Goal: Navigation & Orientation: Understand site structure

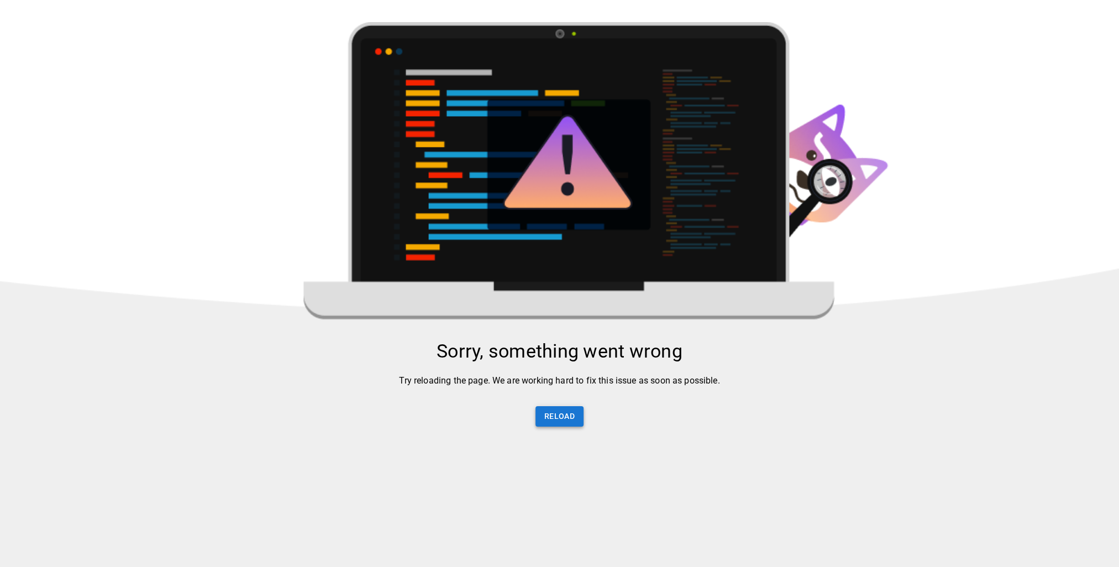
click at [565, 427] on button "Reload" at bounding box center [560, 416] width 48 height 20
drag, startPoint x: 388, startPoint y: 386, endPoint x: 716, endPoint y: 381, distance: 328.3
click at [716, 382] on p "Try reloading the page. We are working hard to fix this issue as soon as possib…" at bounding box center [559, 380] width 1119 height 13
click at [715, 401] on div "Sorry, something went wrong Try reloading the page. We are working hard to fix …" at bounding box center [559, 389] width 1119 height 99
click at [566, 419] on button "Reload" at bounding box center [560, 416] width 48 height 20
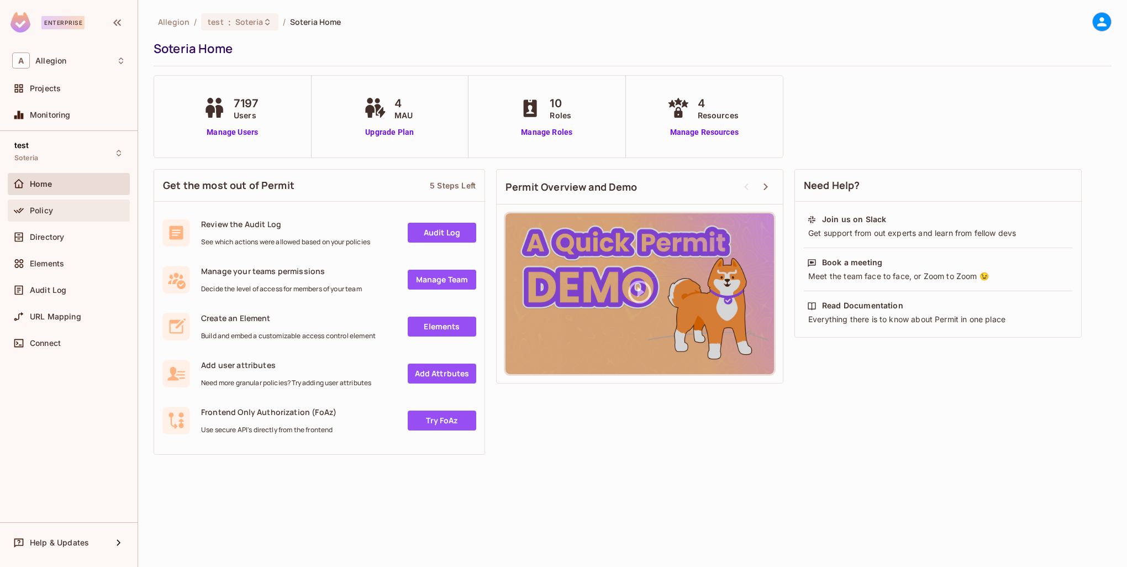
click at [74, 208] on div "Policy" at bounding box center [78, 210] width 96 height 9
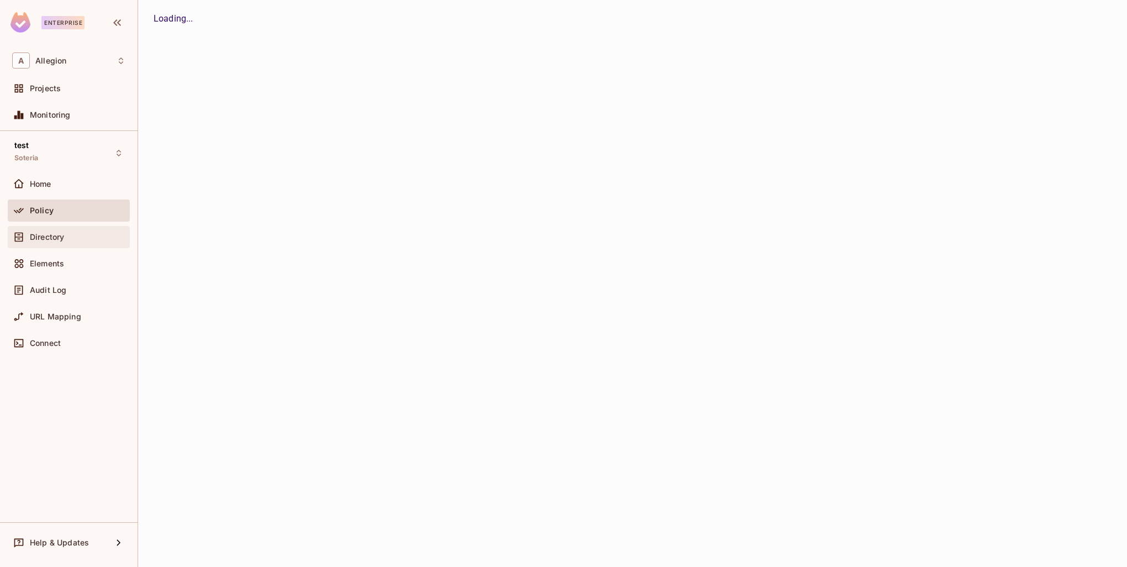
click at [73, 233] on div "Directory" at bounding box center [78, 237] width 96 height 9
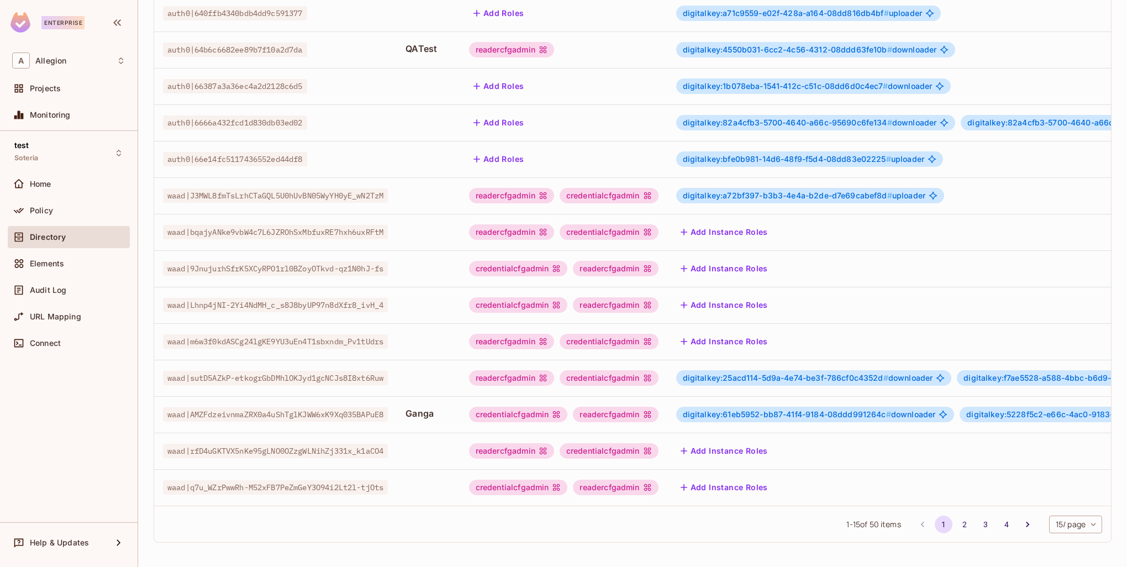
scroll to position [213, 0]
click at [956, 524] on button "2" at bounding box center [965, 525] width 18 height 18
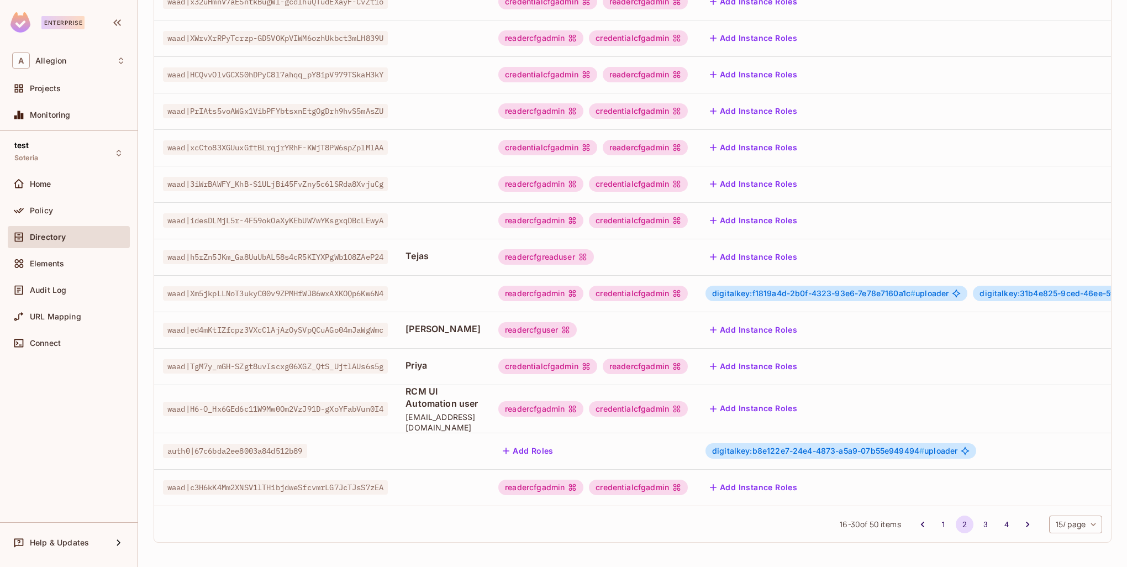
scroll to position [224, 0]
click at [977, 528] on button "3" at bounding box center [986, 525] width 18 height 18
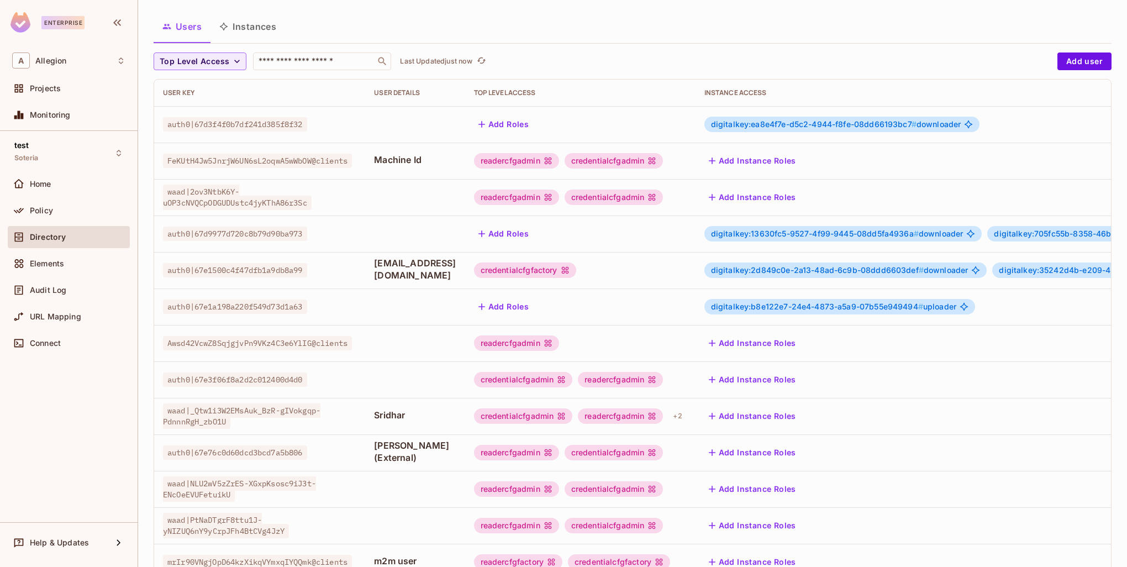
scroll to position [111, 0]
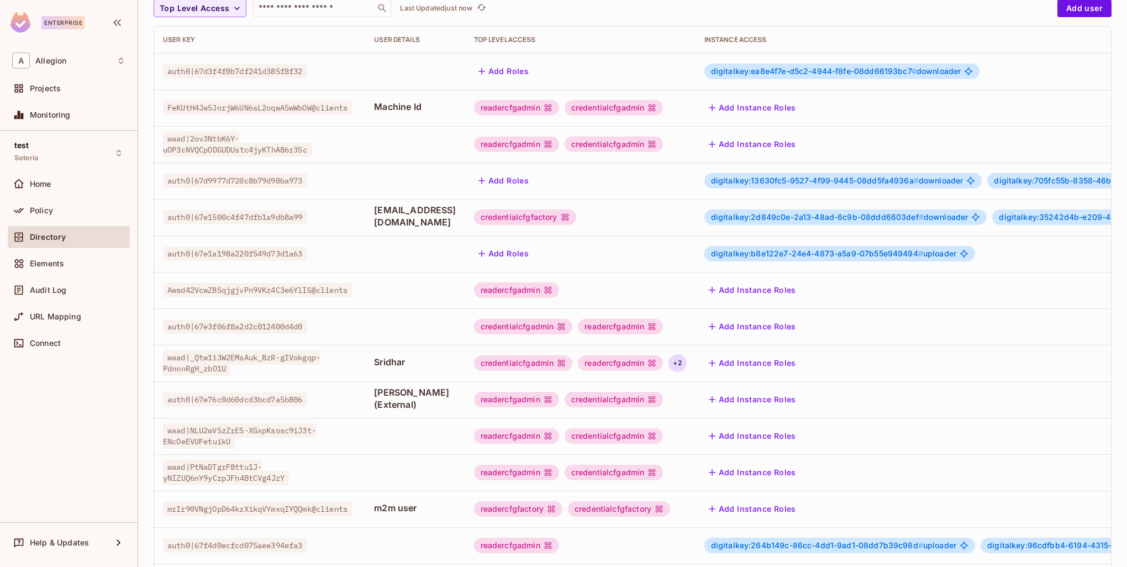
click at [686, 365] on div "+ 2" at bounding box center [678, 363] width 18 height 18
click at [690, 366] on div at bounding box center [563, 283] width 1127 height 567
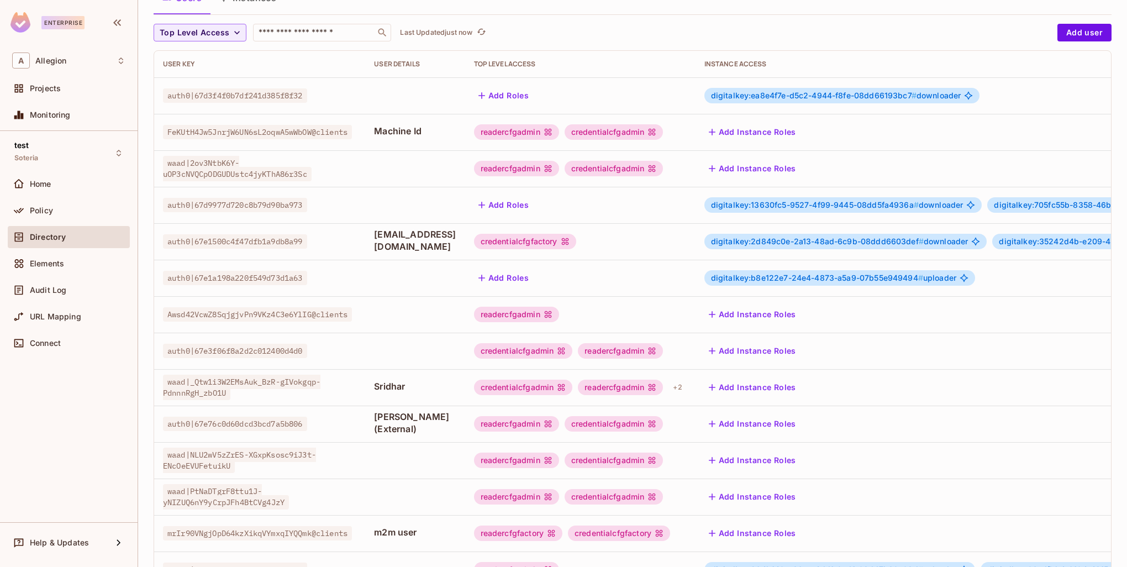
scroll to position [0, 0]
